Goal: Task Accomplishment & Management: Manage account settings

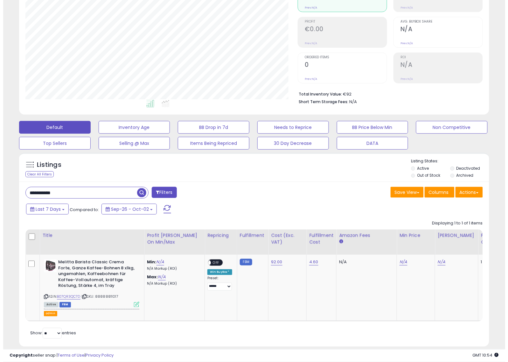
scroll to position [95, 0]
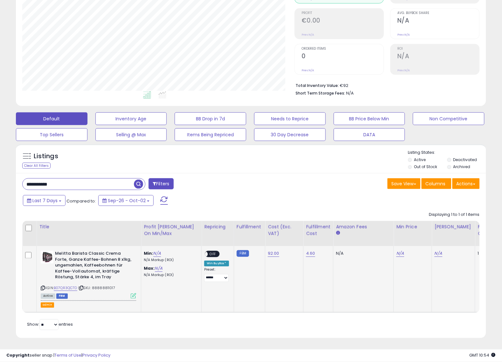
click at [131, 293] on icon at bounding box center [133, 295] width 5 height 5
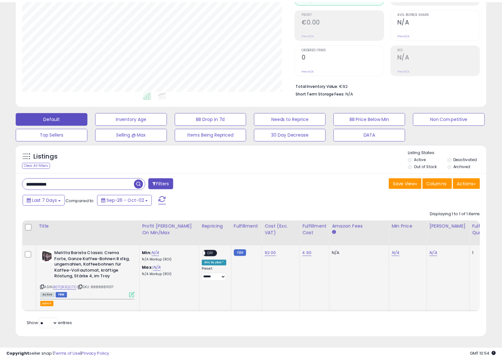
scroll to position [130, 276]
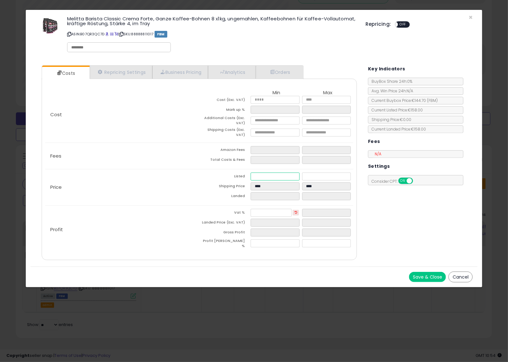
click at [272, 173] on input "number" at bounding box center [275, 177] width 49 height 8
type input "*"
type input "****"
type input "**"
type input "*****"
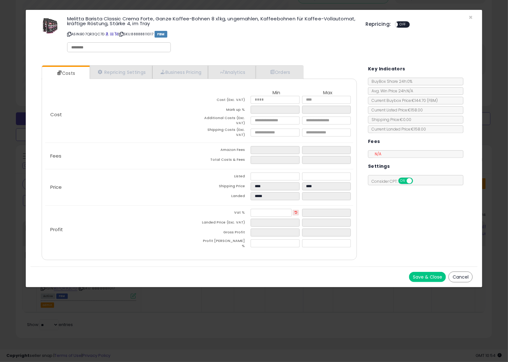
type input "*****"
click at [143, 171] on div "Price Listed ***** Shipping Price **** **** Landed *****" at bounding box center [199, 187] width 308 height 36
click at [464, 276] on button "Cancel" at bounding box center [461, 276] width 24 height 11
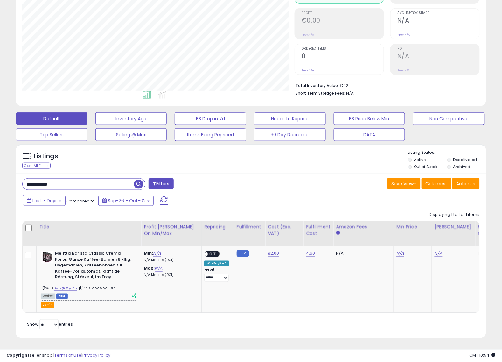
scroll to position [318158, 318015]
drag, startPoint x: 82, startPoint y: 181, endPoint x: -35, endPoint y: 171, distance: 117.3
click at [0, 171] on html "Unable to login Retrieving listings data.. has not yet accepted the Terms of Us…" at bounding box center [251, 93] width 502 height 362
paste input "text"
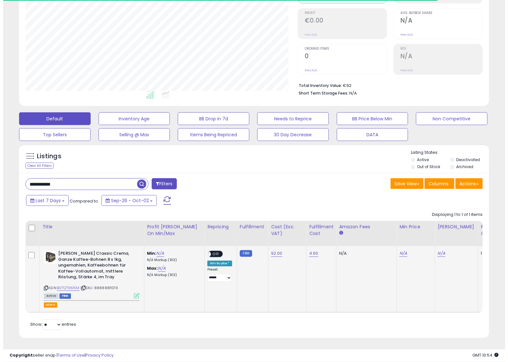
scroll to position [130, 273]
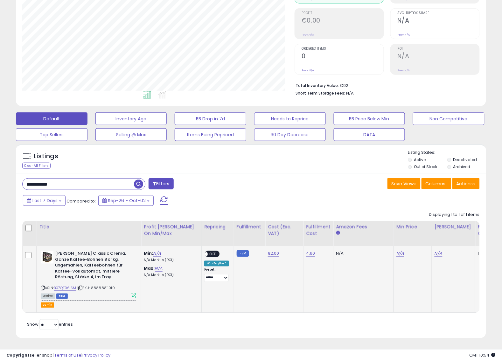
click at [136, 293] on icon at bounding box center [133, 295] width 5 height 5
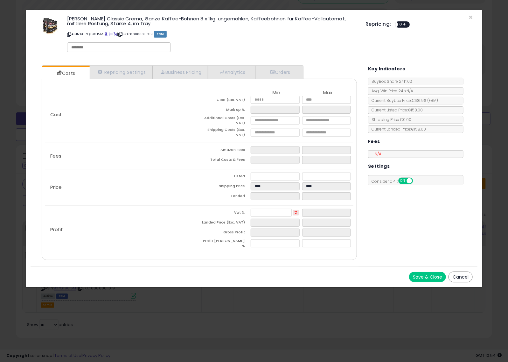
click at [467, 273] on button "Cancel" at bounding box center [461, 276] width 24 height 11
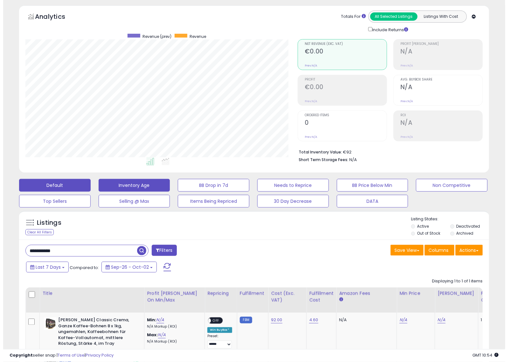
scroll to position [0, 0]
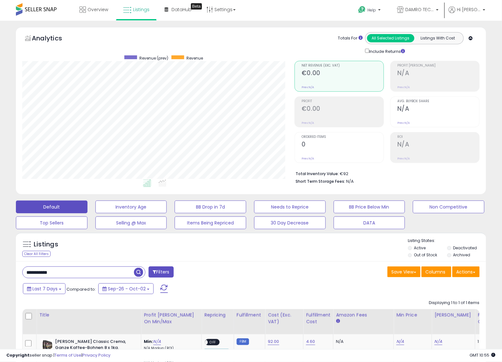
drag, startPoint x: 94, startPoint y: 267, endPoint x: -14, endPoint y: 273, distance: 108.1
click at [0, 273] on html "Unable to login Retrieving listings data.. has not yet accepted the Terms of Us…" at bounding box center [251, 181] width 502 height 362
paste input "text"
type input "**********"
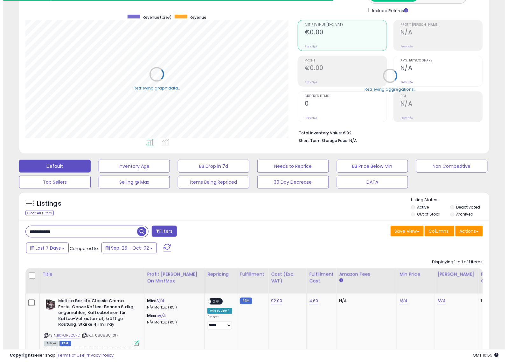
scroll to position [80, 0]
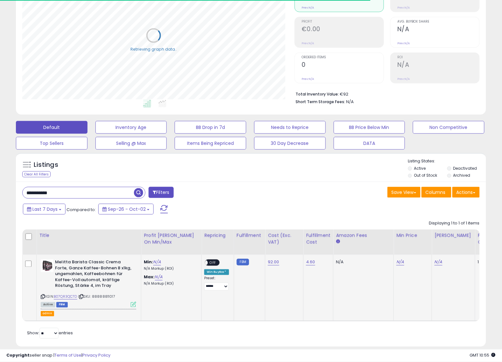
click at [134, 305] on icon at bounding box center [133, 304] width 5 height 5
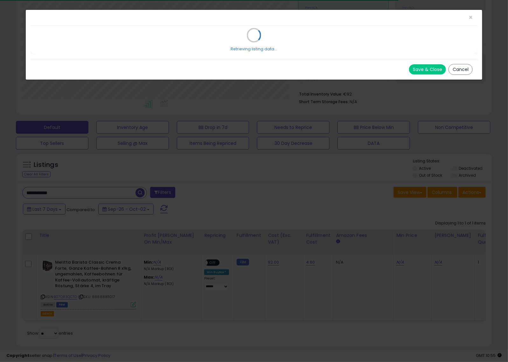
scroll to position [130, 276]
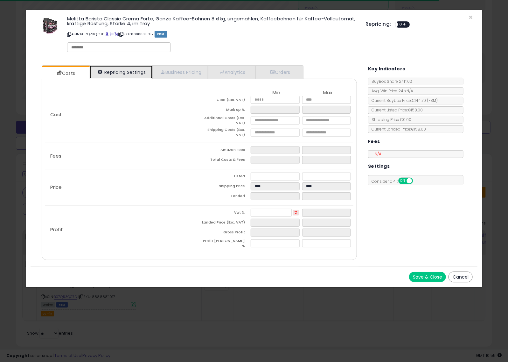
click at [116, 72] on link "Repricing Settings" at bounding box center [121, 72] width 63 height 13
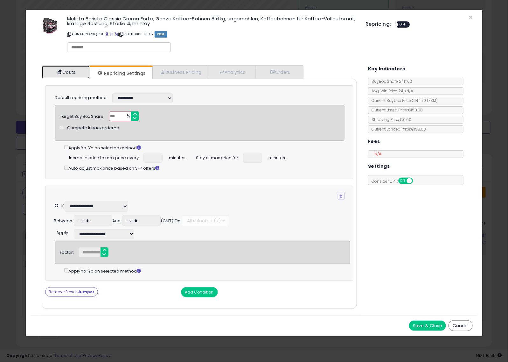
click at [65, 73] on link "Costs" at bounding box center [66, 72] width 48 height 13
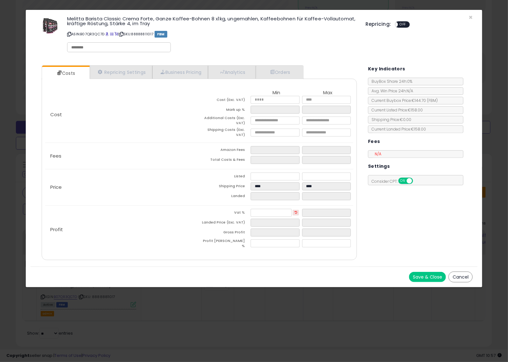
click at [480, 50] on div "× Close Melitta Barista Classic Crema Forte, Ganze Kaffee-Bohnen 8 x1kg, ungema…" at bounding box center [253, 149] width 457 height 278
click at [471, 16] on span "×" at bounding box center [471, 17] width 4 height 9
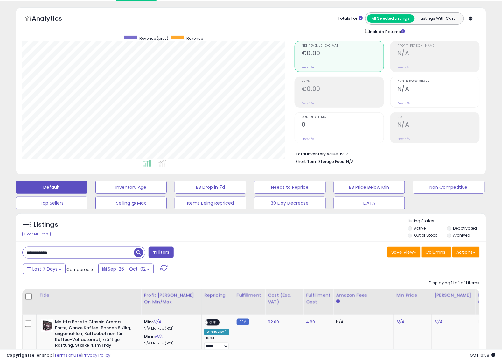
scroll to position [0, 0]
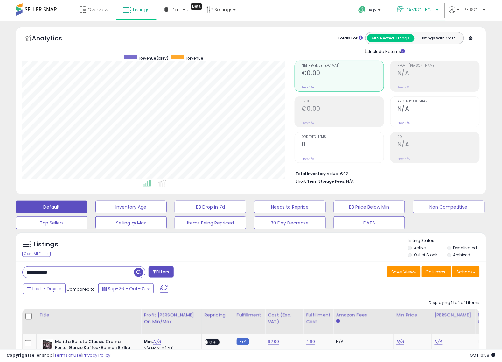
click at [421, 4] on link "DAMRO TECHNOLOGY" at bounding box center [418, 10] width 51 height 21
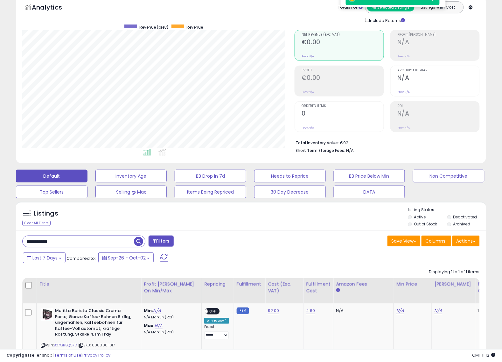
scroll to position [15, 0]
